Goal: Task Accomplishment & Management: Manage account settings

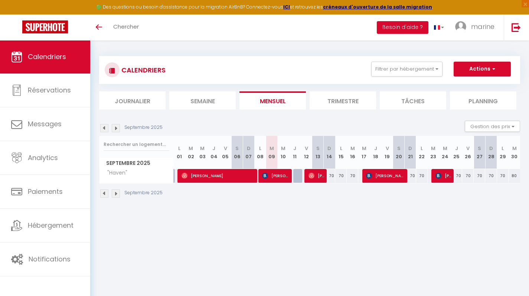
click at [270, 176] on span "[PERSON_NAME]" at bounding box center [276, 175] width 28 height 14
select select "OK"
select select "0"
select select "1"
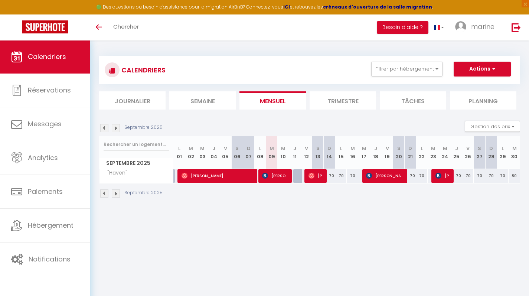
select select "1"
select select "41530"
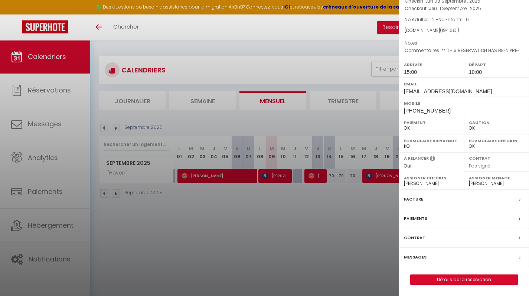
scroll to position [60, 0]
click at [450, 219] on div "Paiements" at bounding box center [464, 218] width 130 height 19
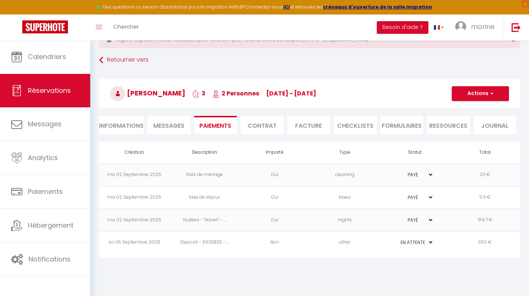
scroll to position [29, 0]
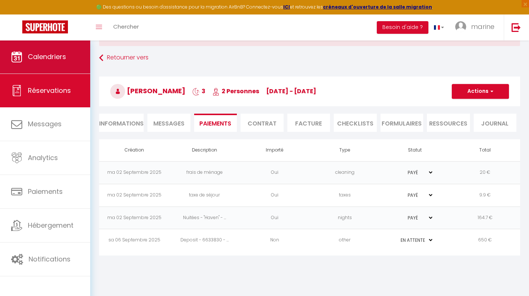
click at [75, 64] on link "Calendriers" at bounding box center [45, 56] width 90 height 33
